Goal: Ask a question

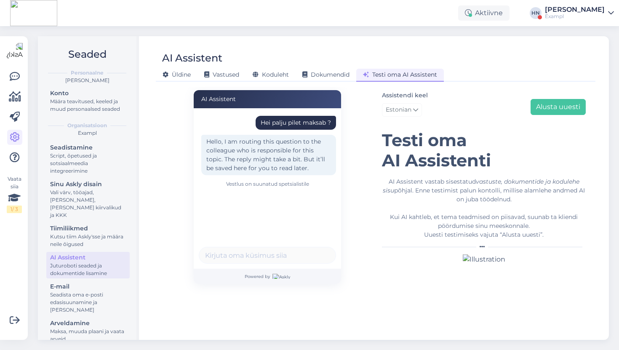
click at [564, 98] on div "Assistendi keel Estonian Alusta uuesti" at bounding box center [484, 105] width 204 height 30
click at [561, 104] on button "Alusta uuesti" at bounding box center [557, 107] width 55 height 16
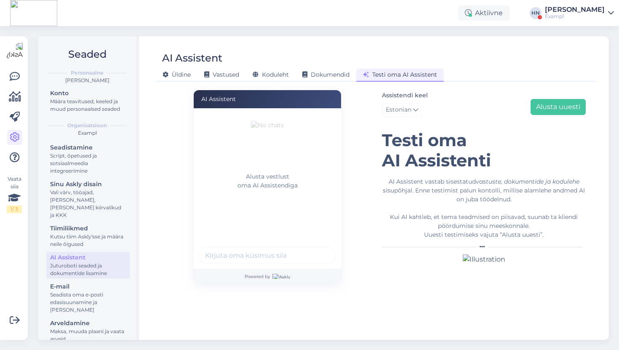
click at [263, 255] on input "text" at bounding box center [267, 255] width 137 height 17
type input "Kui palju pil"
click at [219, 63] on div "AI Assistent" at bounding box center [192, 58] width 60 height 16
click at [216, 74] on span "Vastused" at bounding box center [221, 75] width 35 height 8
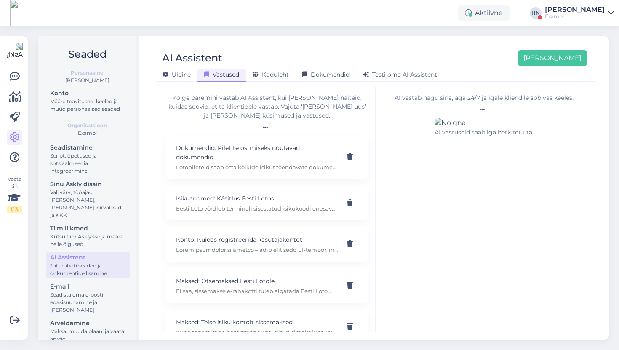
click at [229, 205] on p "Eesti Loto võrdleb terminali sisestatud isikukoodi enesevälistusnimekirjas olev…" at bounding box center [257, 209] width 162 height 8
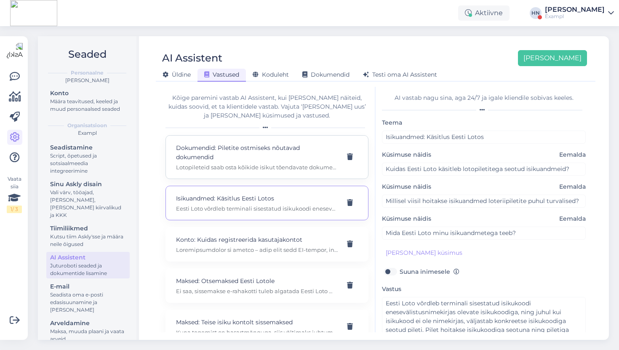
click at [292, 166] on p "Lotopileteid saab osta kõikide isikut tõendavate dokumentide alusel, millel on …" at bounding box center [257, 167] width 162 height 8
type input "Dokumendid: Piletite ostmiseks nõutavad dokumendid"
type input "Milliseid dokumente on vaja arvloterii pileti ostmiseks?"
type input "Kas kiirlotot ostes on vaja esitada isikut tõendav dokument?"
type input "Milliste dokumentide alusel saab lotopiletit osta?"
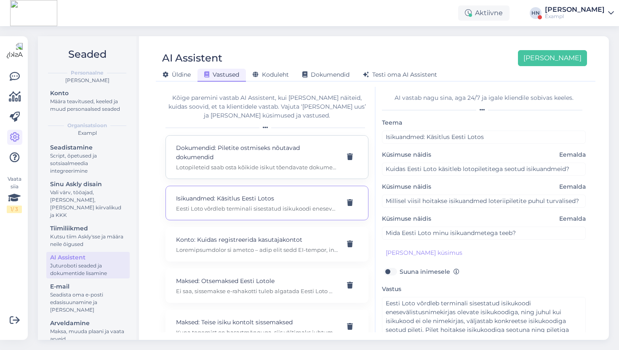
type textarea "Lotopileteid saab osta kõikide isikut tõendavate dokumentide alusel, millel on …"
click at [376, 80] on div "Testi oma AI Assistent" at bounding box center [400, 75] width 88 height 13
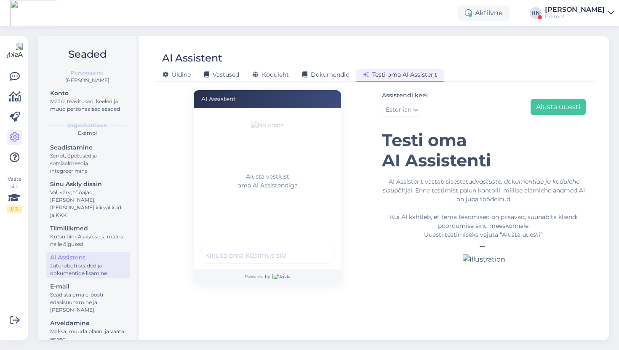
click at [256, 252] on input "text" at bounding box center [267, 255] width 137 height 17
type input "Mis dokumente vaja on ostmiseks ?"
click at [318, 249] on button "submit" at bounding box center [324, 255] width 13 height 13
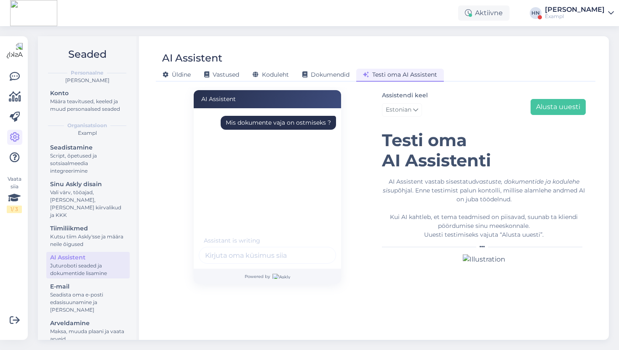
scroll to position [1, 0]
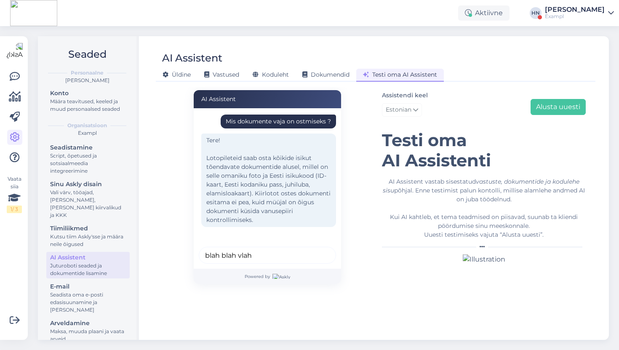
type input "blah blah vlah"
click at [318, 249] on button "submit" at bounding box center [324, 255] width 13 height 13
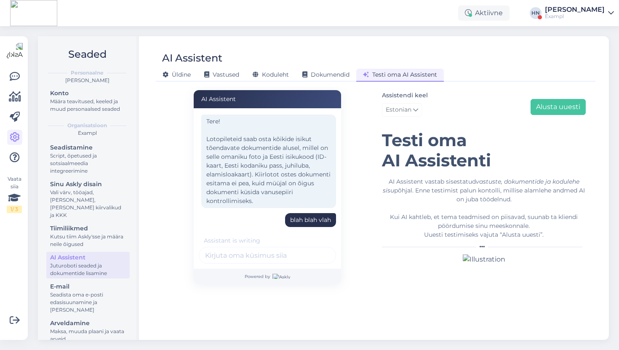
scroll to position [73, 0]
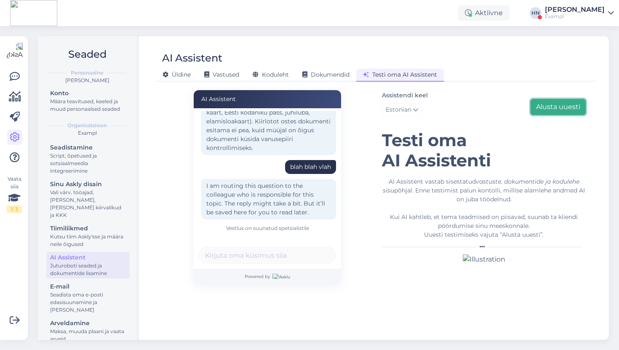
click at [574, 100] on button "Alusta uuesti" at bounding box center [557, 107] width 55 height 16
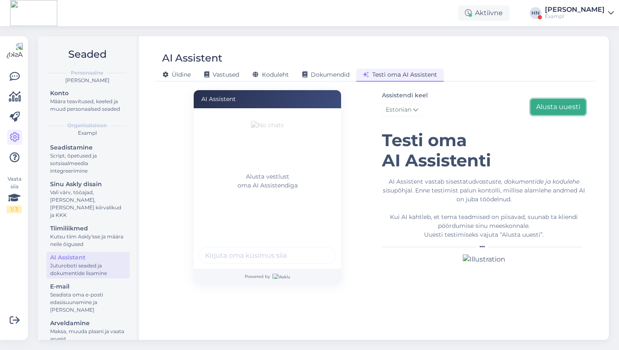
scroll to position [0, 0]
click at [276, 251] on input "text" at bounding box center [267, 255] width 137 height 17
type input "Tere kuidas läheb ?"
click at [318, 249] on button "submit" at bounding box center [324, 255] width 13 height 13
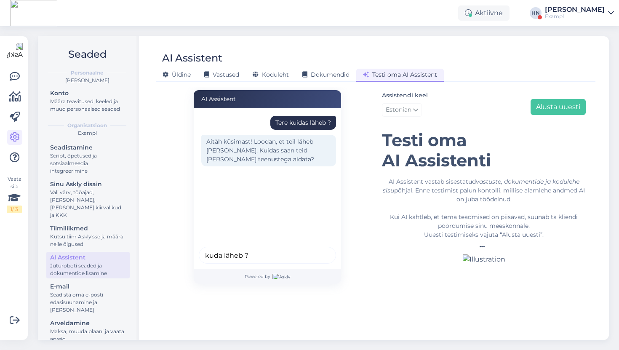
type input "kuda läheb ?"
click at [318, 249] on button "submit" at bounding box center [324, 255] width 13 height 13
type input "kuda läheb ?"
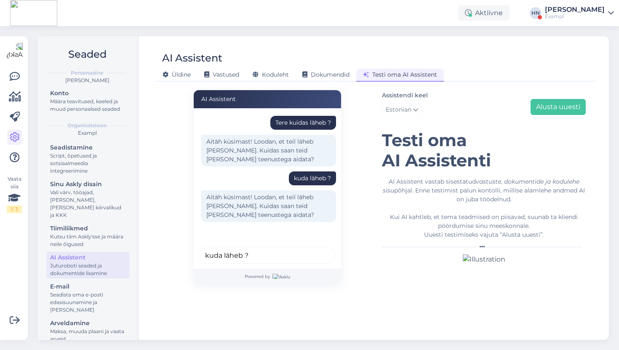
type input "kuda läheb ?"
click at [318, 249] on button "submit" at bounding box center [324, 255] width 13 height 13
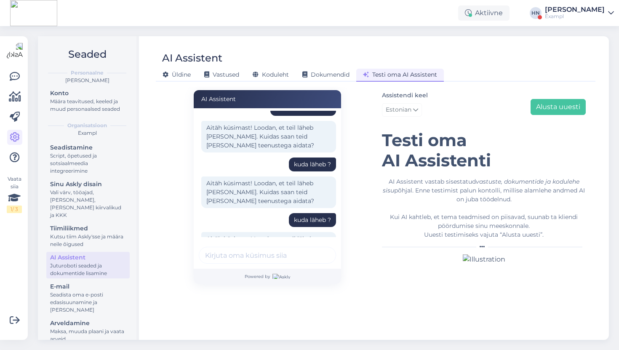
scroll to position [51, 0]
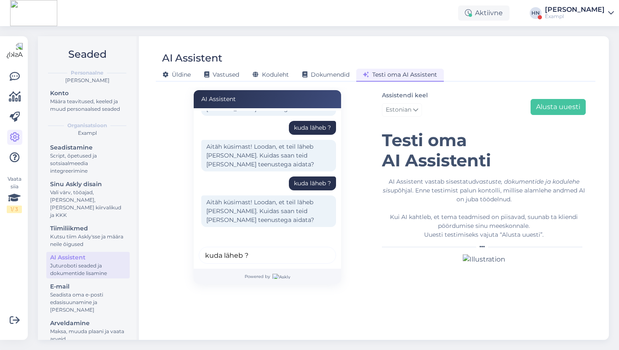
type input "kuda läheb ?"
click at [318, 249] on button "submit" at bounding box center [324, 255] width 13 height 13
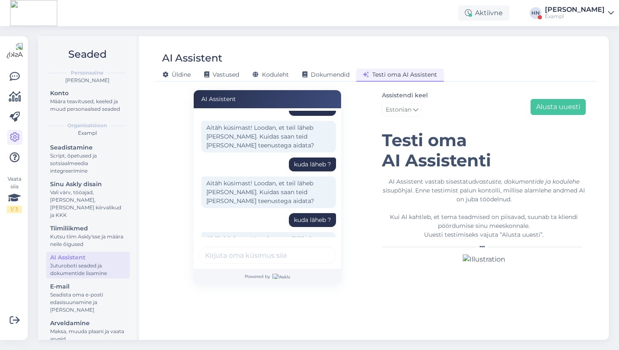
scroll to position [106, 0]
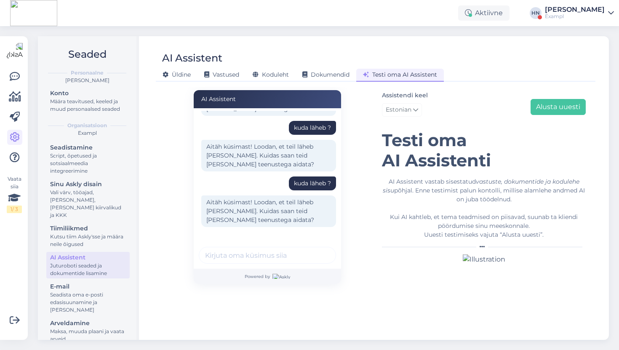
paste input "Mis dokumente vaja on ostmiseks ?"
type input "Mis dokumente vaja on ostmiseks ?"
click at [318, 249] on button "submit" at bounding box center [324, 255] width 13 height 13
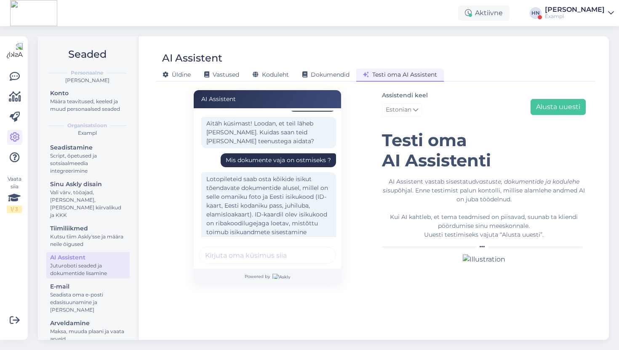
scroll to position [162, 0]
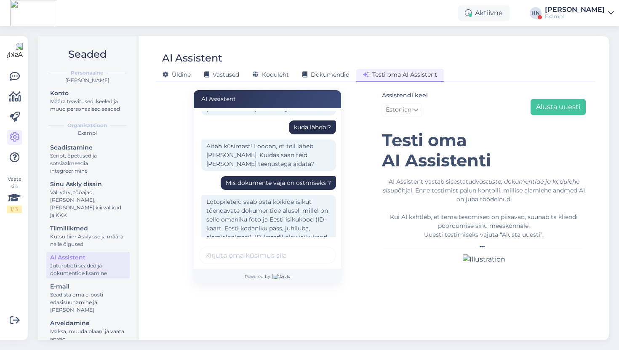
click at [264, 172] on div "Aitäh küsimast! Loodan, et teil läheb [PERSON_NAME]. Kuidas saan teid [PERSON_N…" at bounding box center [267, 157] width 137 height 37
click at [263, 185] on div "Mis dokumente vaja on ostmiseks ?" at bounding box center [278, 182] width 105 height 9
copy div "Mis dokumente vaja on ostmiseks ?"
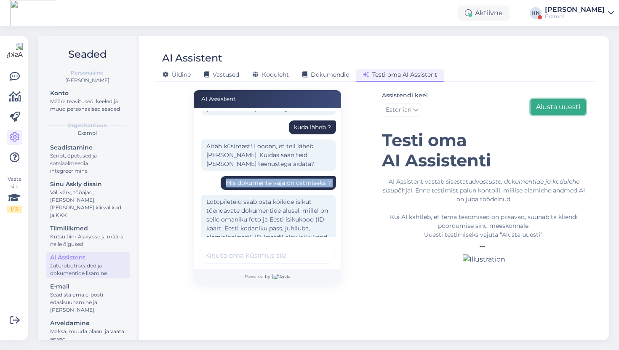
click at [564, 105] on button "Alusta uuesti" at bounding box center [557, 107] width 55 height 16
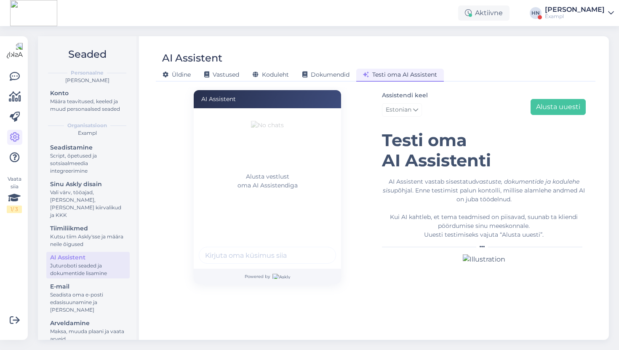
click at [275, 259] on input "text" at bounding box center [267, 255] width 137 height 17
type input "Kuda läheb ?"
click at [318, 249] on button "submit" at bounding box center [324, 255] width 13 height 13
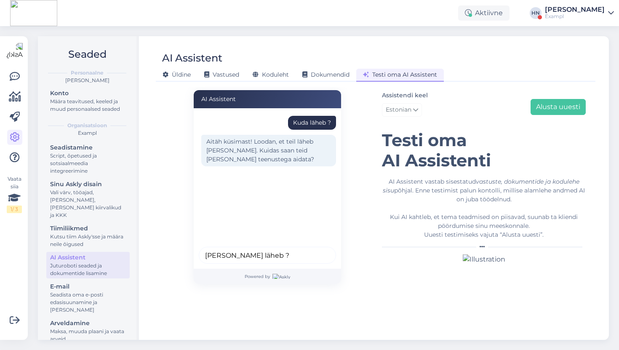
type input "[PERSON_NAME] läheb ?"
click at [318, 249] on button "submit" at bounding box center [324, 255] width 13 height 13
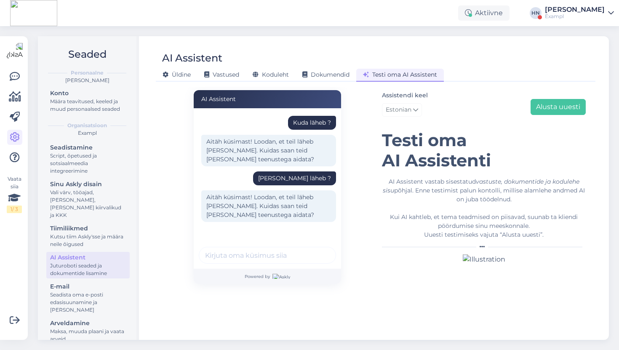
type input "M"
type input "Ilus ilm"
click at [318, 249] on button "submit" at bounding box center [324, 255] width 13 height 13
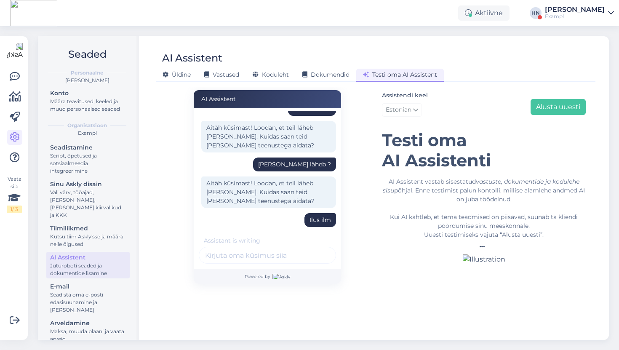
scroll to position [42, 0]
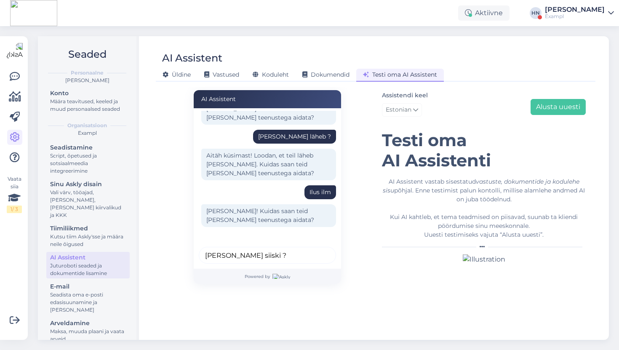
type input "[PERSON_NAME] siiski ?"
click at [318, 249] on button "submit" at bounding box center [324, 255] width 13 height 13
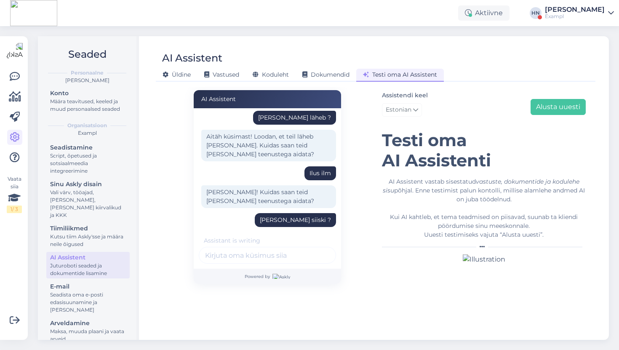
scroll to position [88, 0]
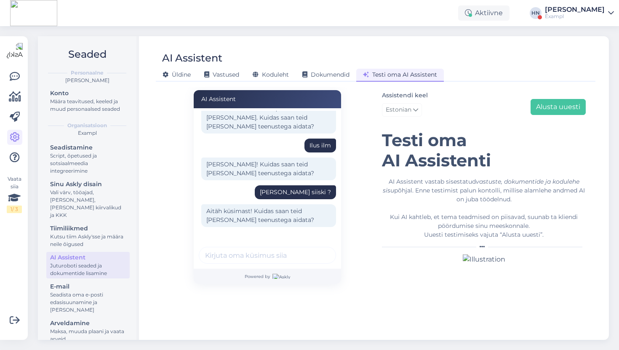
click at [269, 256] on input "text" at bounding box center [267, 255] width 137 height 17
type input "Mis dokumente ostmiseks vaja on ?"
click at [318, 249] on button "submit" at bounding box center [324, 255] width 13 height 13
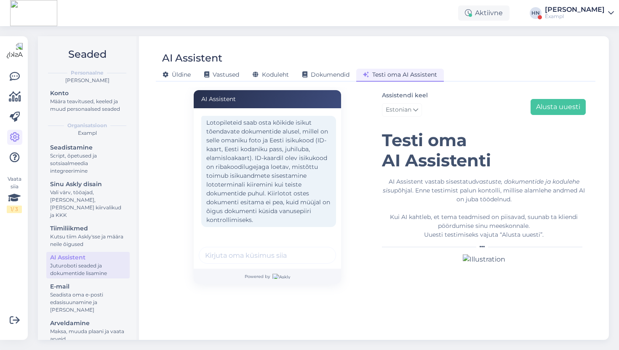
scroll to position [223, 0]
